Goal: Information Seeking & Learning: Learn about a topic

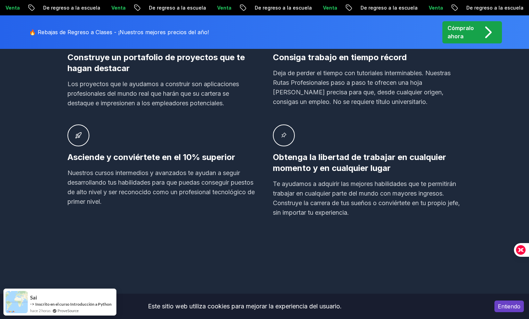
scroll to position [514, 0]
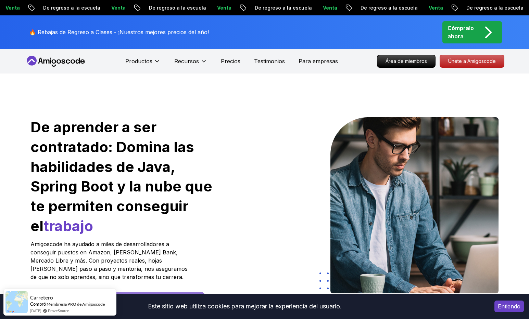
click at [353, 9] on p "De regreso a la escuela" at bounding box center [387, 7] width 68 height 7
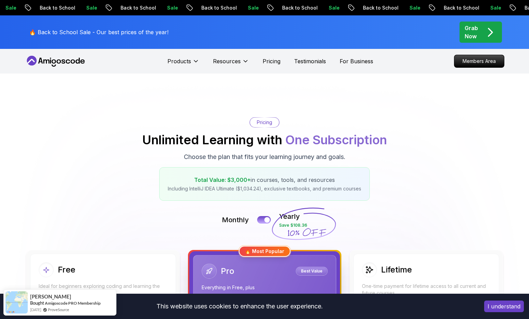
drag, startPoint x: 84, startPoint y: 182, endPoint x: 66, endPoint y: 214, distance: 36.2
click at [84, 183] on div "Pricing Unlimited Learning with One Subscription Choose the plan that fits your…" at bounding box center [264, 159] width 479 height 84
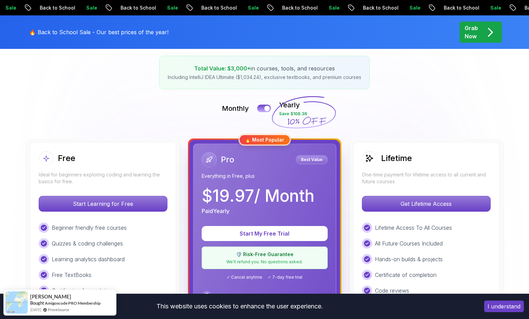
scroll to position [130, 0]
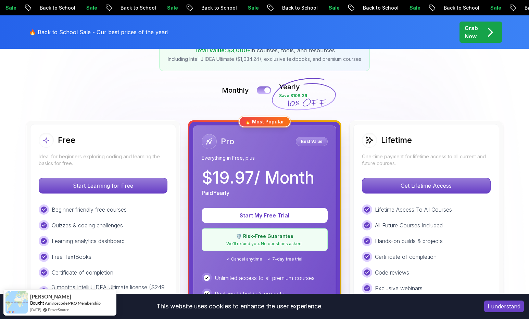
click at [261, 91] on button at bounding box center [264, 90] width 14 height 8
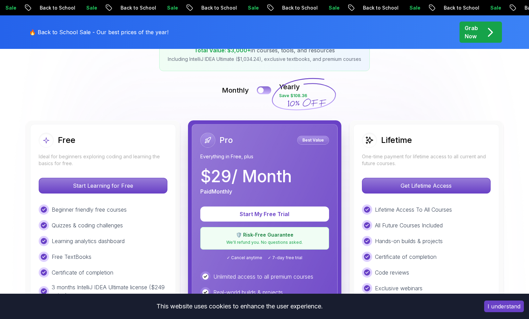
click at [261, 91] on div at bounding box center [261, 91] width 6 height 6
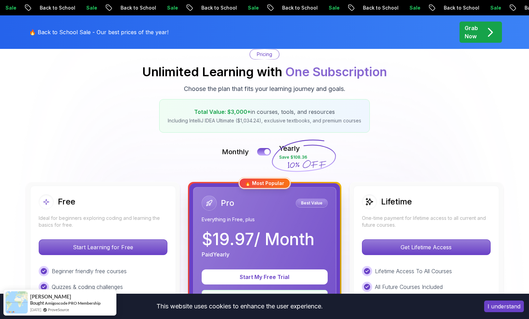
scroll to position [0, 0]
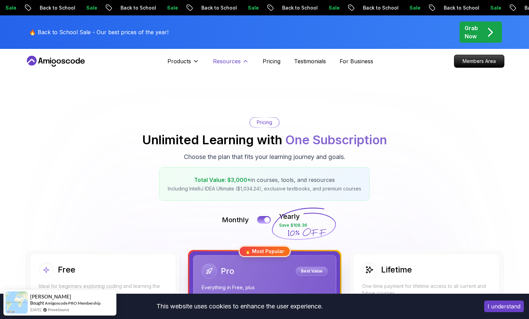
click at [242, 63] on icon at bounding box center [245, 61] width 7 height 7
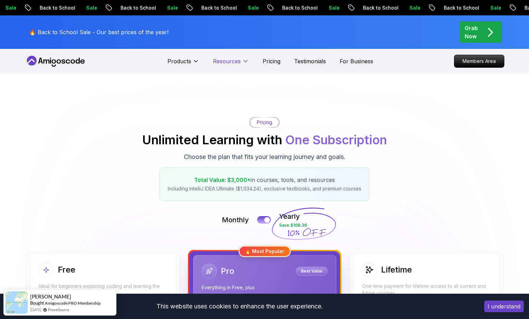
click at [242, 63] on icon at bounding box center [245, 61] width 7 height 7
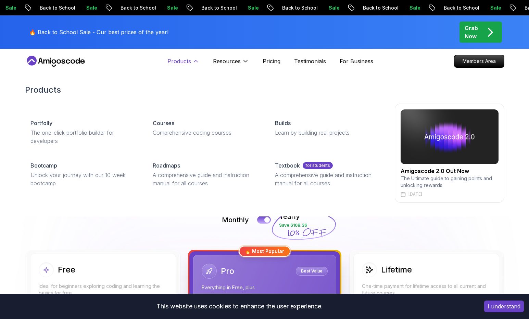
click at [195, 60] on icon at bounding box center [195, 61] width 7 height 7
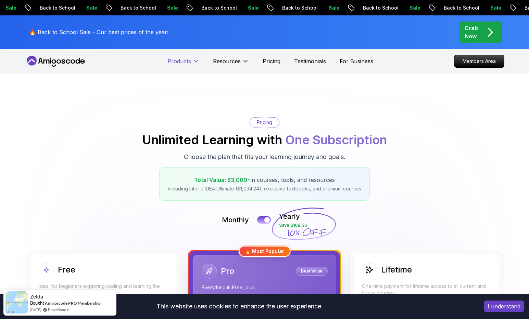
click at [195, 60] on icon at bounding box center [195, 61] width 7 height 7
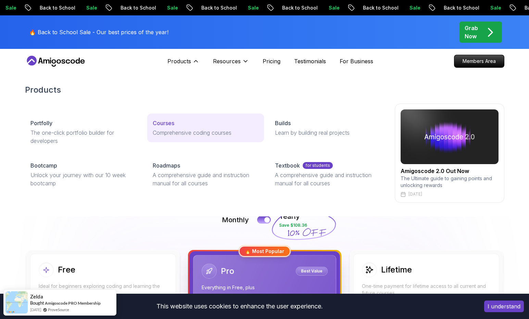
click at [175, 128] on link "Courses Comprehensive coding courses" at bounding box center [205, 128] width 117 height 29
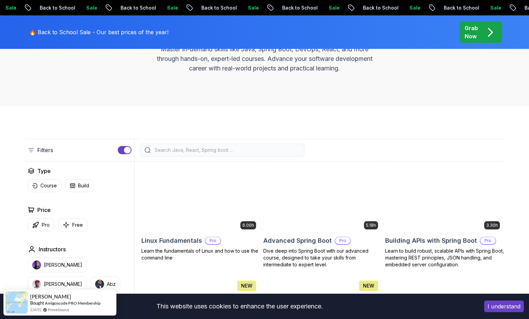
scroll to position [103, 0]
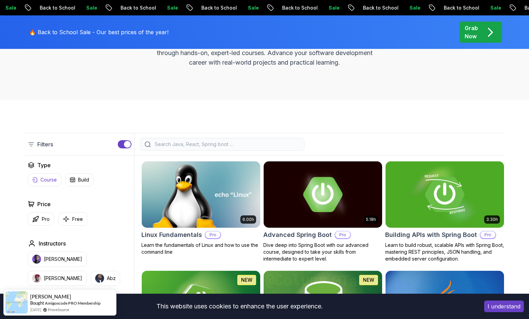
click at [47, 182] on p "Course" at bounding box center [48, 180] width 16 height 7
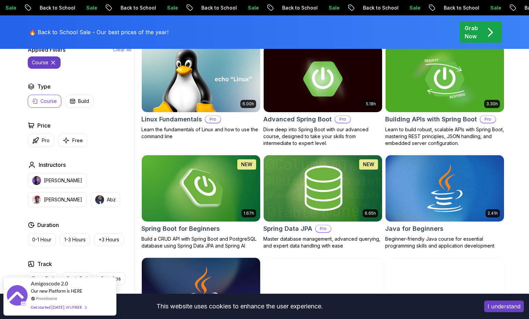
scroll to position [171, 0]
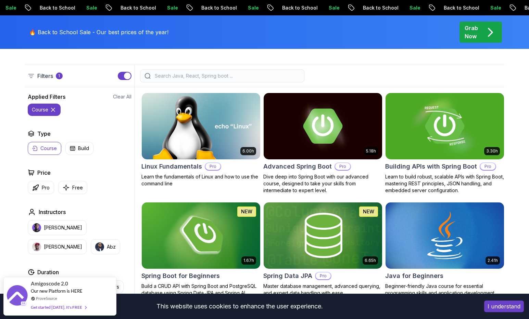
click at [54, 110] on icon at bounding box center [53, 109] width 7 height 7
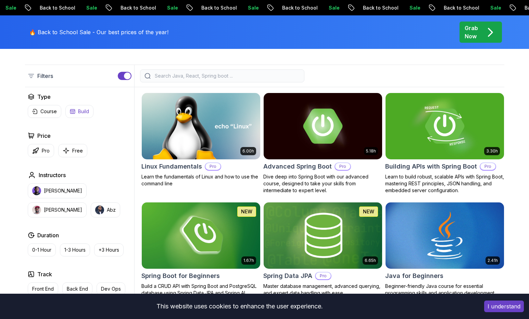
click at [77, 114] on button "Build" at bounding box center [79, 111] width 28 height 13
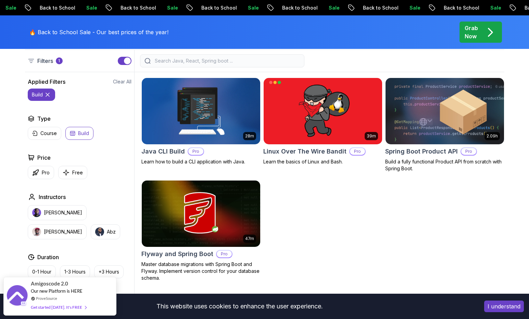
scroll to position [103, 0]
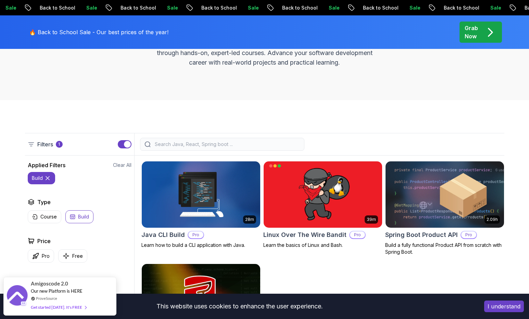
click at [48, 175] on icon at bounding box center [47, 178] width 7 height 7
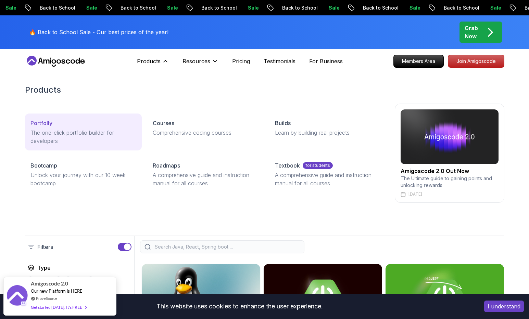
click at [71, 139] on p "The one-click portfolio builder for developers" at bounding box center [83, 137] width 106 height 16
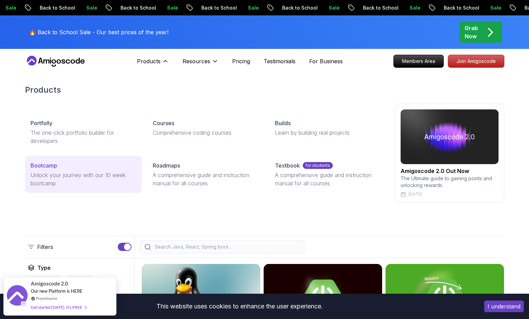
click at [80, 182] on p "Unlock your journey with our 10 week bootcamp" at bounding box center [83, 179] width 106 height 16
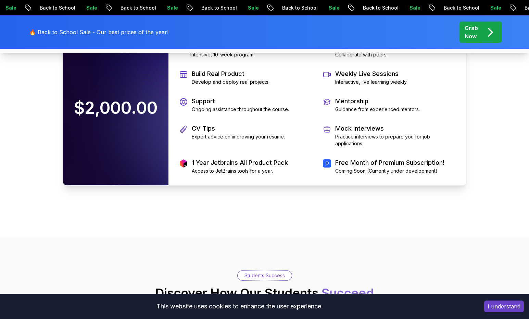
scroll to position [1472, 0]
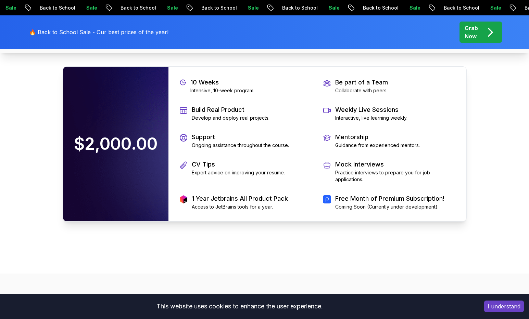
click at [262, 16] on p "Price" at bounding box center [265, 11] width 404 height 10
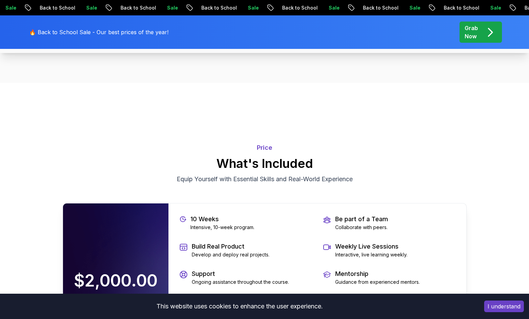
scroll to position [1233, 0]
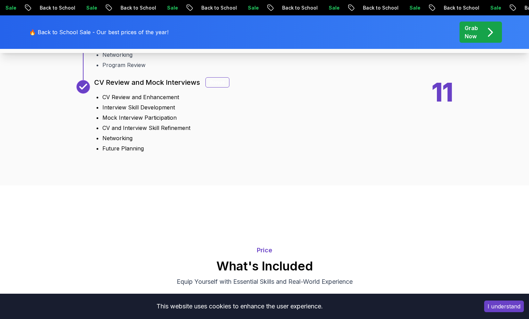
click at [207, 88] on div "Bonus" at bounding box center [217, 82] width 24 height 10
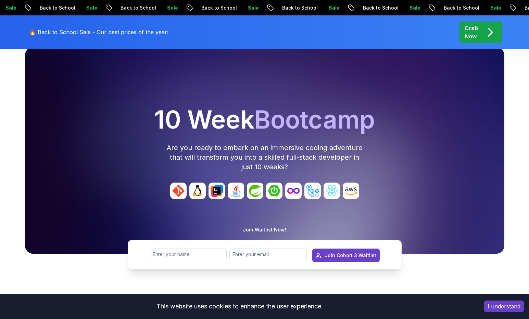
scroll to position [0, 0]
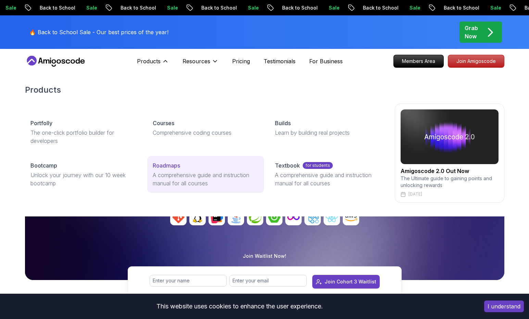
click at [176, 175] on p "A comprehensive guide and instruction manual for all courses" at bounding box center [206, 179] width 106 height 16
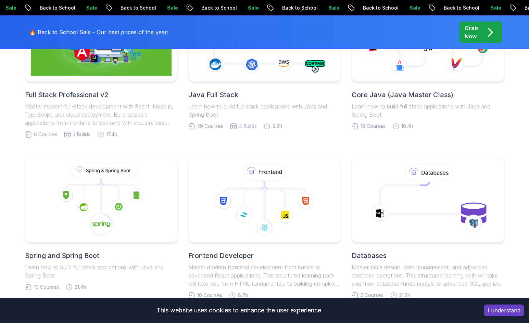
scroll to position [342, 0]
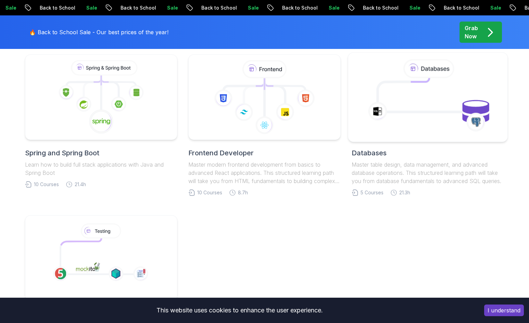
click at [401, 116] on icon at bounding box center [428, 97] width 144 height 78
click at [375, 153] on h2 "Databases" at bounding box center [428, 153] width 152 height 10
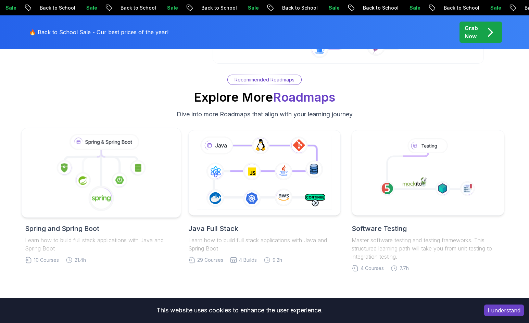
scroll to position [1164, 0]
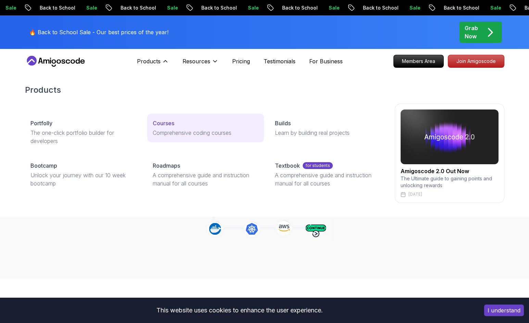
click at [164, 128] on link "Courses Comprehensive coding courses" at bounding box center [205, 128] width 117 height 29
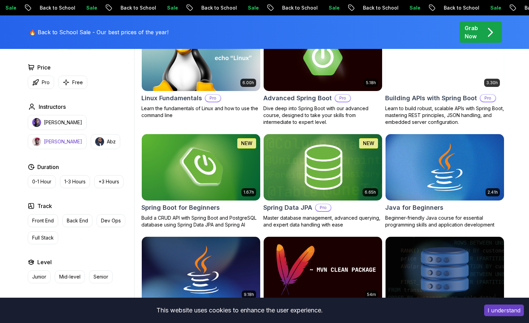
scroll to position [103, 0]
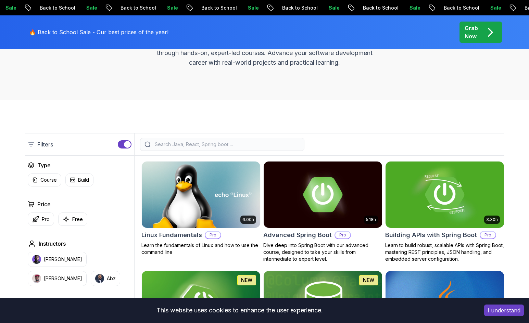
click at [35, 143] on div "Filters" at bounding box center [40, 144] width 25 height 8
click at [32, 143] on icon at bounding box center [31, 144] width 7 height 7
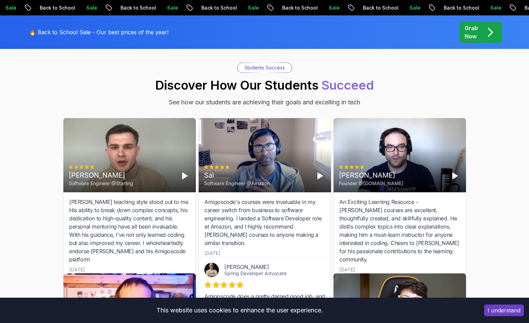
scroll to position [2157, 0]
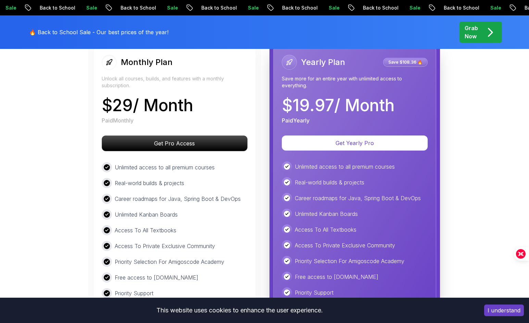
scroll to position [1678, 0]
